Goal: Task Accomplishment & Management: Use online tool/utility

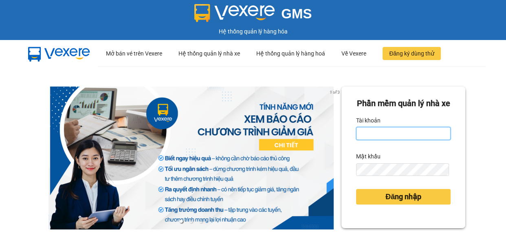
click at [406, 140] on input "Tài khoản" at bounding box center [403, 133] width 95 height 13
type input "khanhcr.giaphuc"
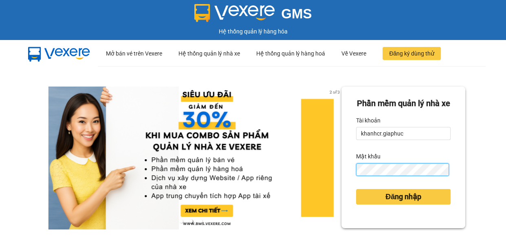
click at [356, 189] on button "Đăng nhập" at bounding box center [403, 196] width 95 height 15
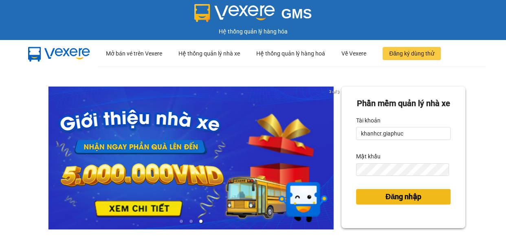
click at [410, 202] on span "Đăng nhập" at bounding box center [403, 196] width 36 height 11
